Goal: Task Accomplishment & Management: Use online tool/utility

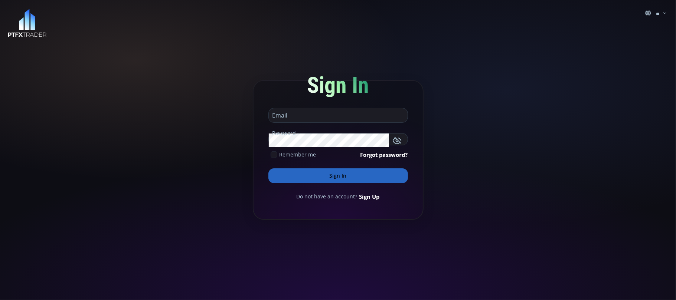
type input "**********"
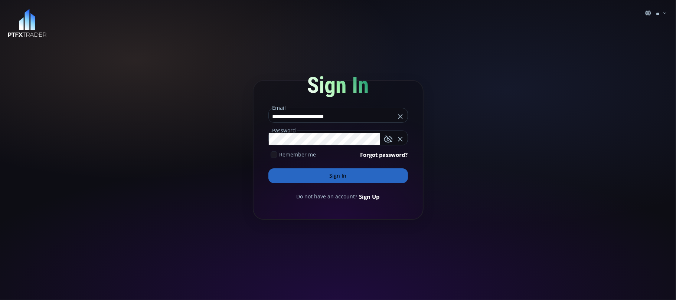
click at [326, 176] on button "Sign In" at bounding box center [338, 176] width 140 height 15
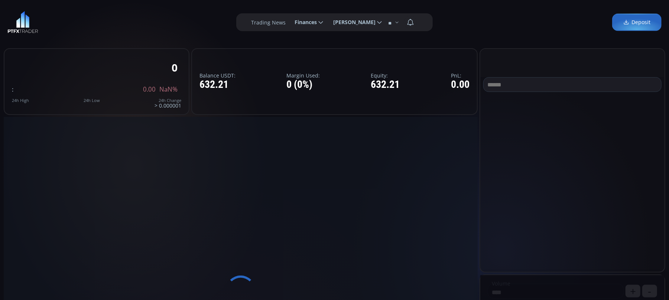
click at [311, 22] on span "Finances" at bounding box center [302, 22] width 27 height 15
click at [289, 22] on input "********" at bounding box center [289, 23] width 0 height 8
click at [146, 24] on div "**********" at bounding box center [334, 22] width 669 height 45
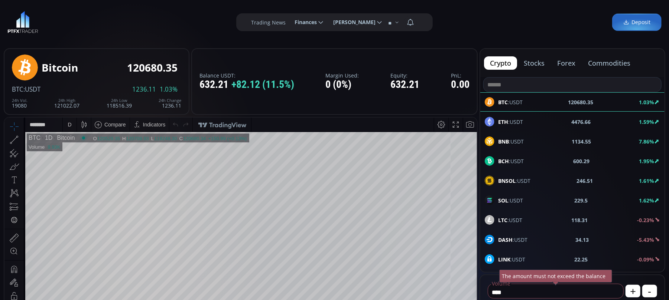
click at [20, 139] on div at bounding box center [22, 139] width 4 height 13
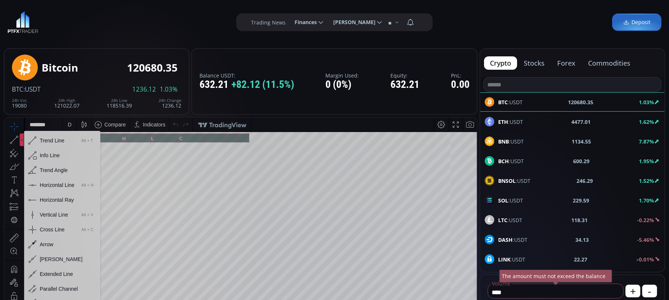
click at [43, 186] on div "Horizontal Line" at bounding box center [57, 185] width 35 height 6
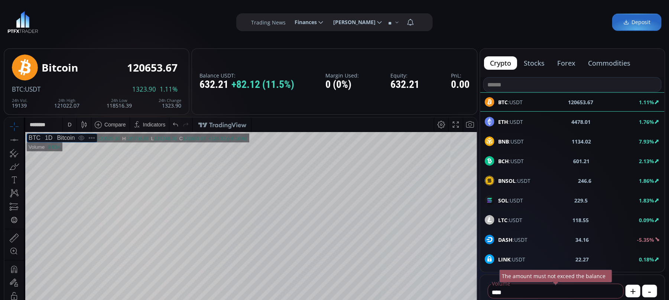
click at [515, 142] on span "BNB :USDT" at bounding box center [511, 142] width 26 height 8
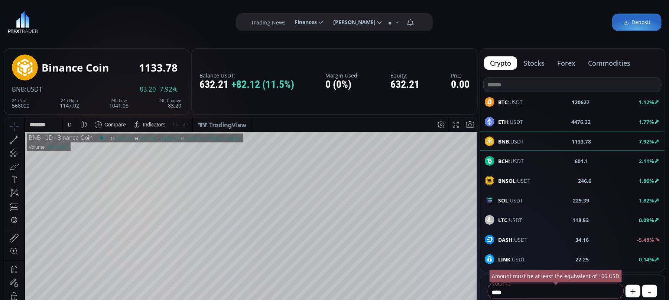
scroll to position [99, 0]
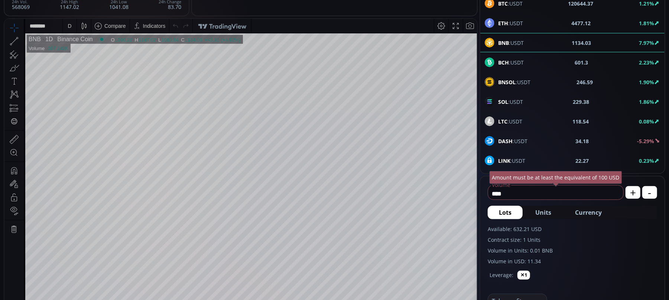
click at [67, 28] on div "D" at bounding box center [69, 26] width 6 height 14
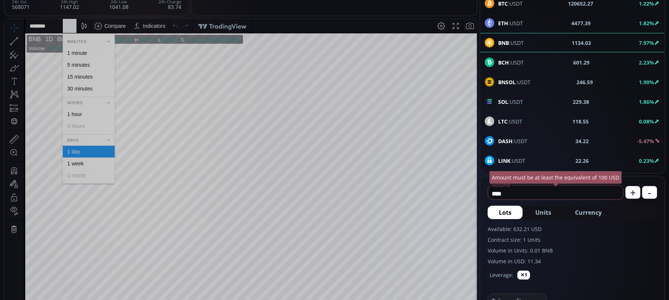
click at [73, 113] on div "1 hour" at bounding box center [74, 114] width 15 height 6
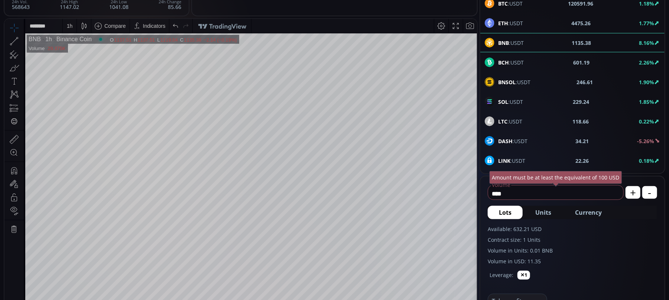
click at [69, 22] on div "1 h" at bounding box center [69, 26] width 6 height 14
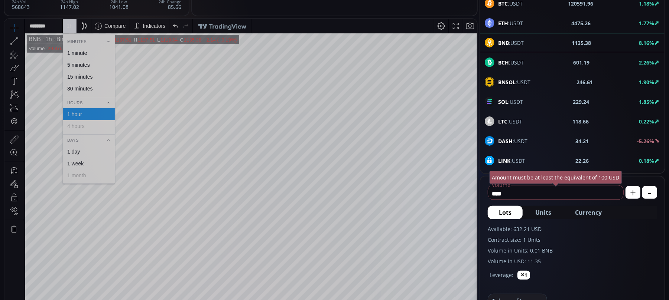
click at [79, 87] on div "30 minutes" at bounding box center [79, 88] width 25 height 6
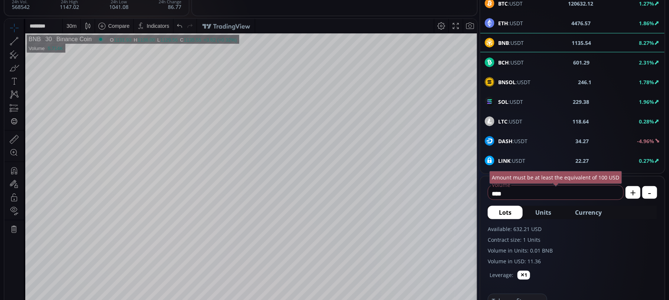
click at [70, 27] on div "30 m" at bounding box center [71, 26] width 10 height 6
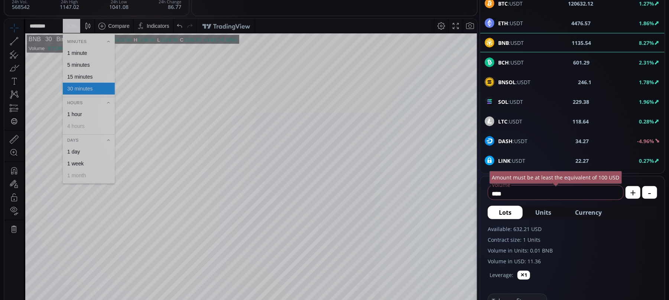
click at [79, 77] on div "15 minutes" at bounding box center [79, 77] width 25 height 6
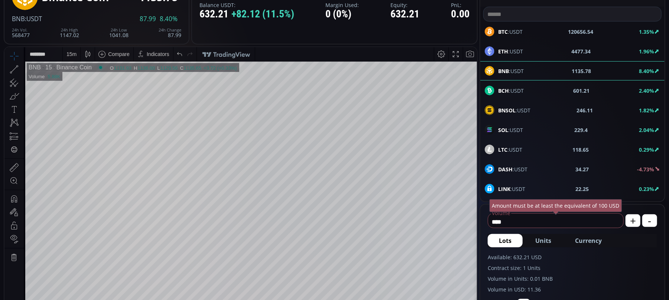
scroll to position [49, 0]
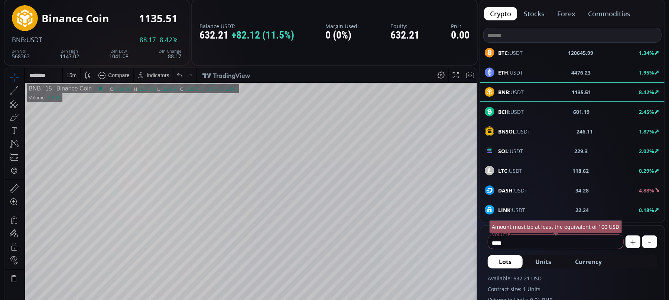
click at [72, 72] on div "15 m" at bounding box center [71, 75] width 10 height 6
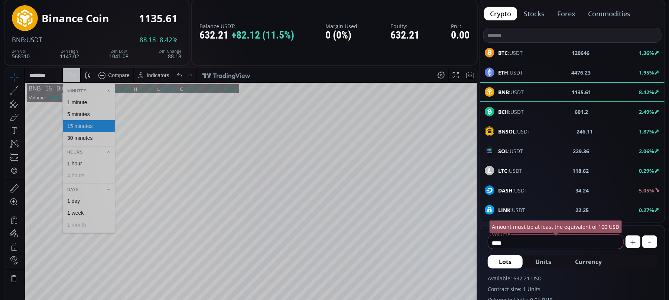
click at [77, 113] on div "5 minutes" at bounding box center [78, 114] width 23 height 6
